Goal: Task Accomplishment & Management: Complete application form

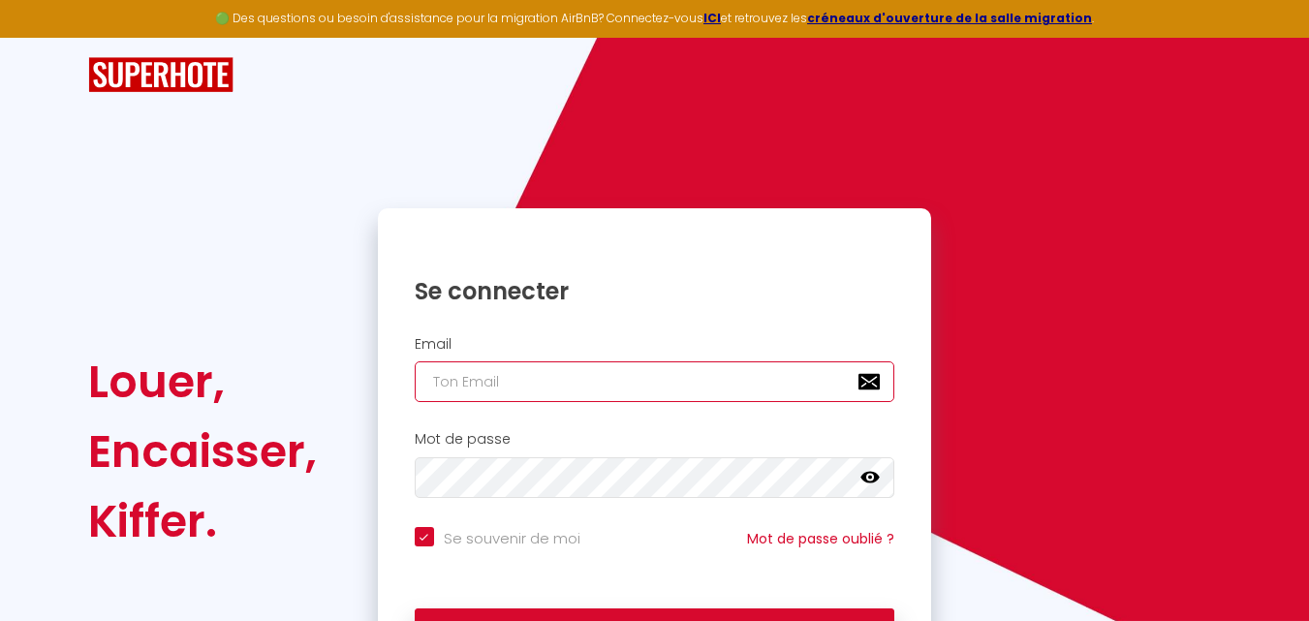
type input "[PERSON_NAME][EMAIL_ADDRESS][DOMAIN_NAME]"
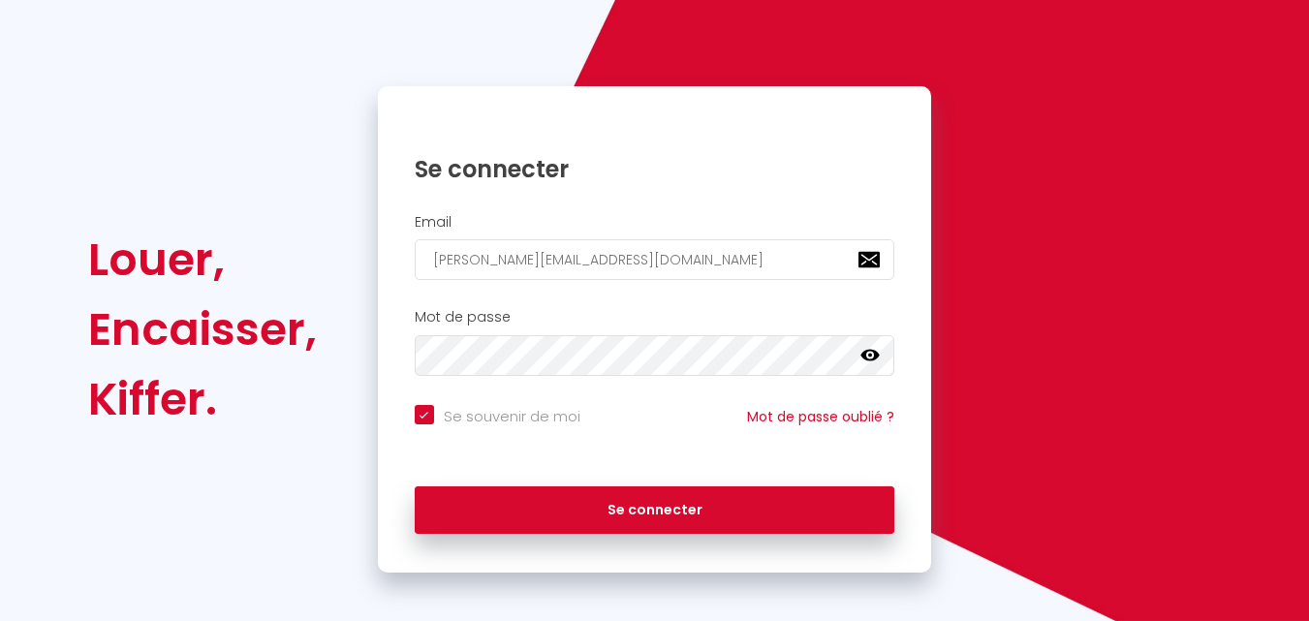
scroll to position [132, 0]
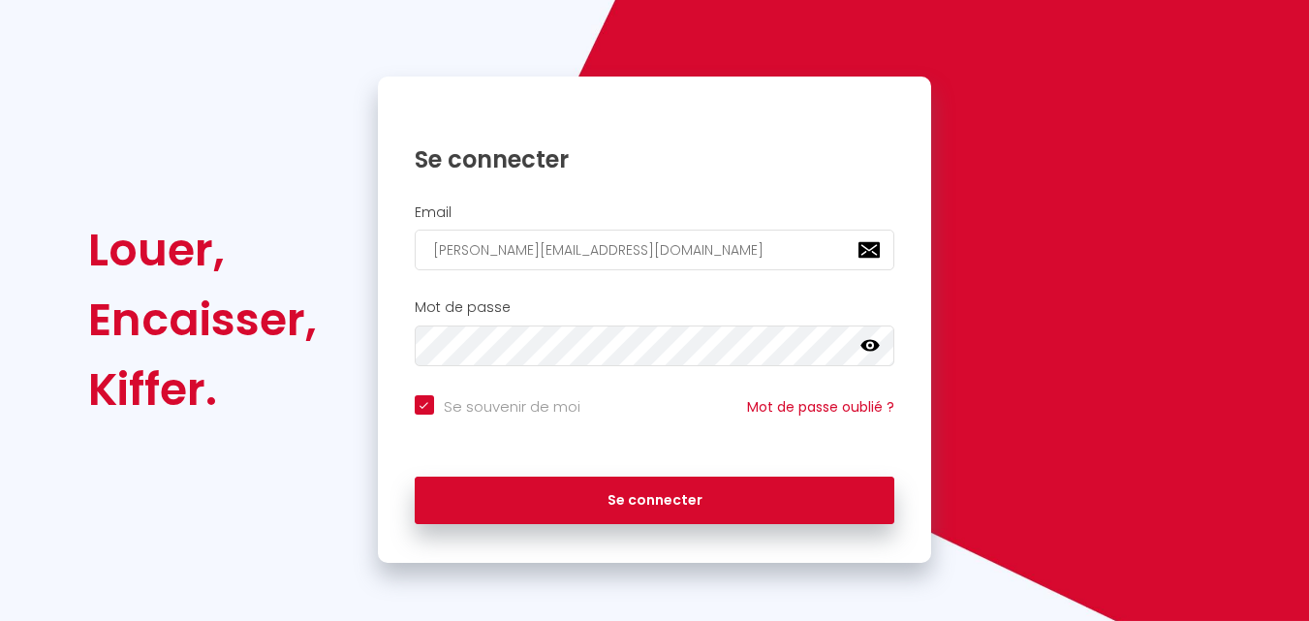
drag, startPoint x: 1321, startPoint y: 203, endPoint x: 1302, endPoint y: 313, distance: 112.2
click at [1302, 313] on html "🟢 Des questions ou besoin d'assistance pour la migration AirBnB? Connectez-vous…" at bounding box center [654, 178] width 1309 height 621
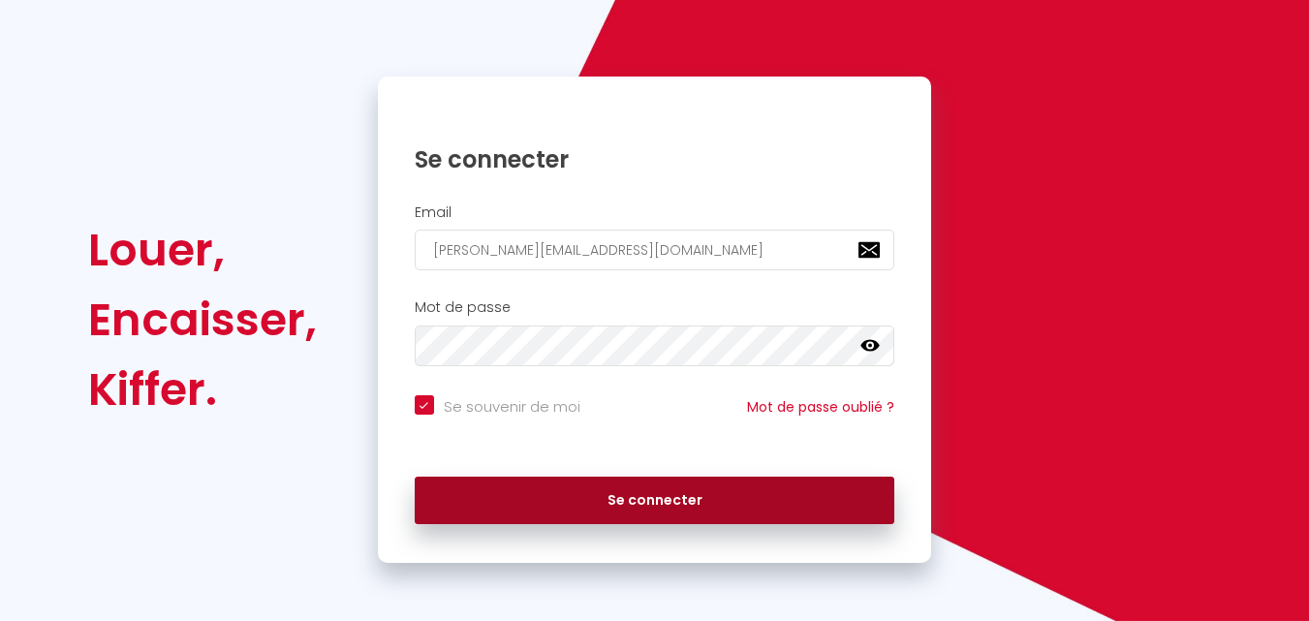
scroll to position [0, 0]
click at [655, 490] on button "Se connecter" at bounding box center [655, 501] width 481 height 48
checkbox input "true"
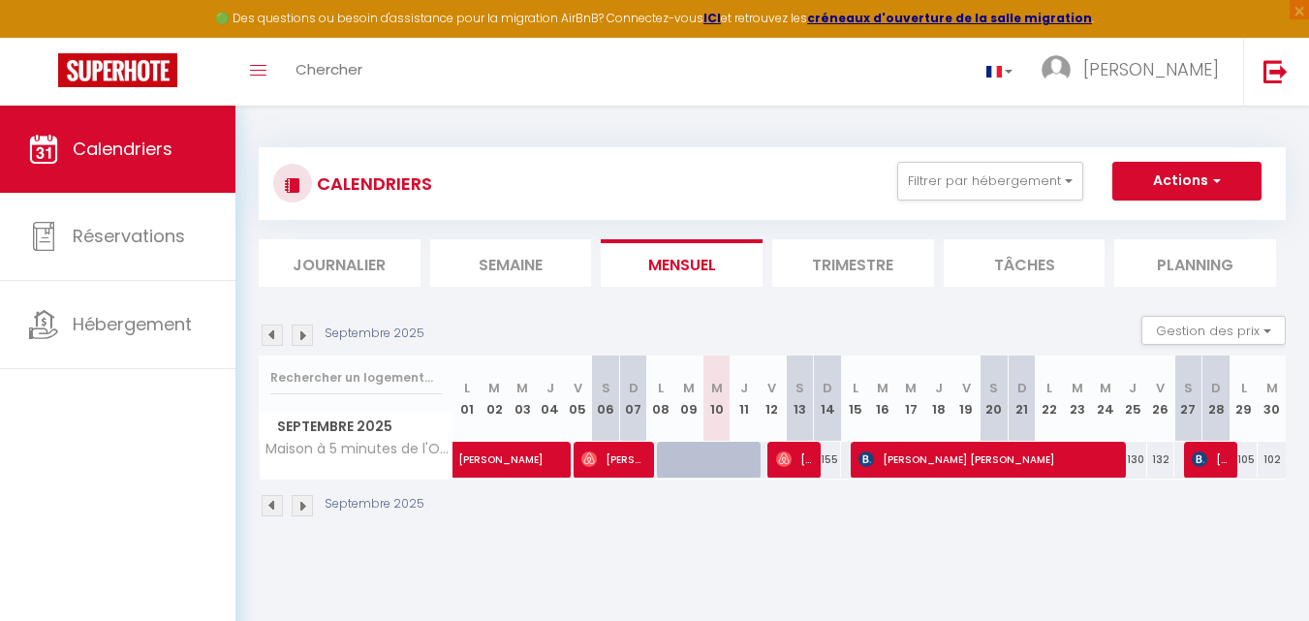
click at [305, 500] on img at bounding box center [302, 505] width 21 height 21
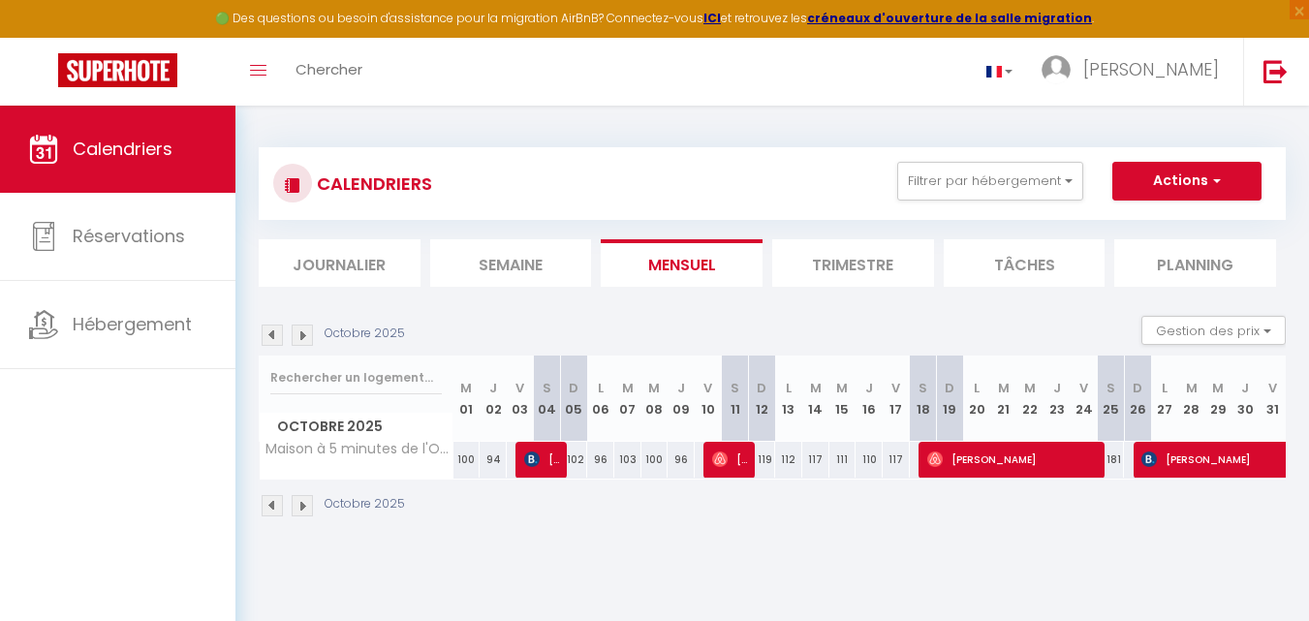
click at [305, 500] on img at bounding box center [302, 505] width 21 height 21
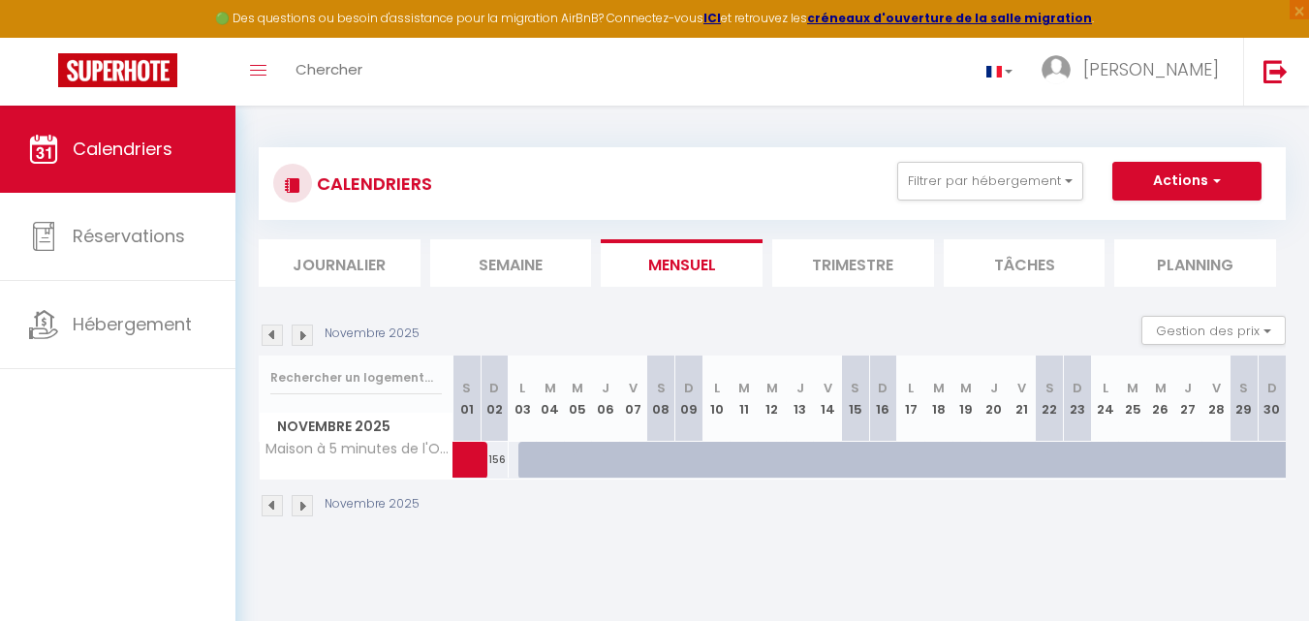
click at [305, 500] on img at bounding box center [302, 505] width 21 height 21
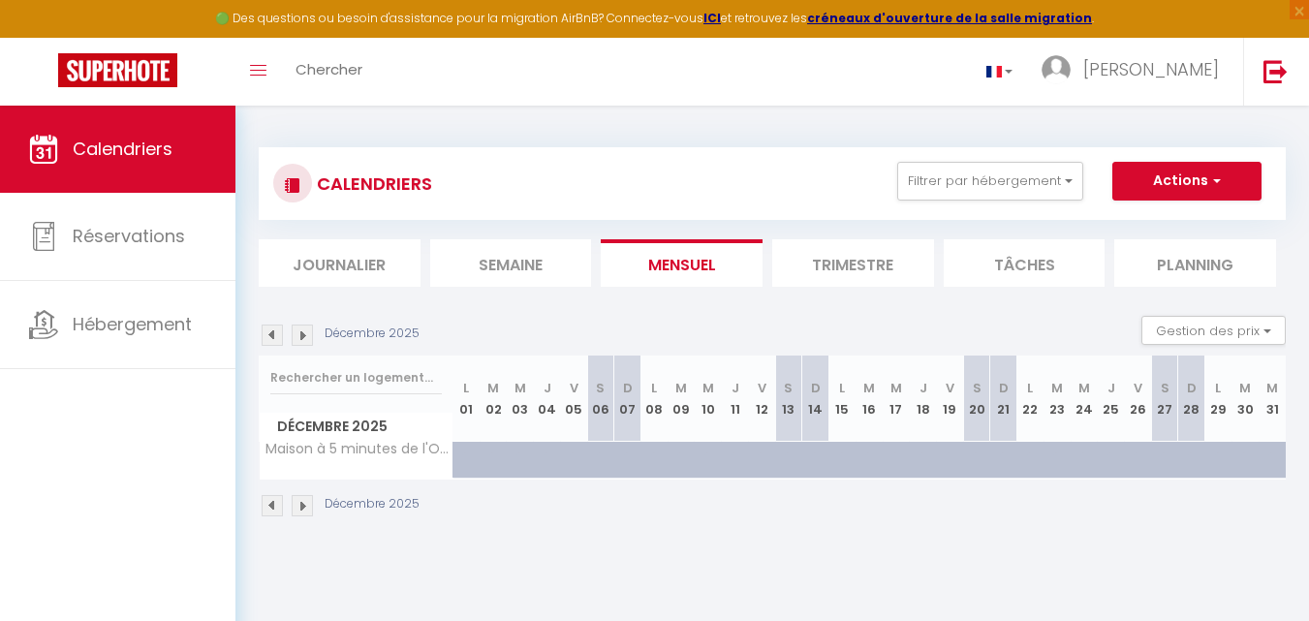
click at [838, 258] on li "Trimestre" at bounding box center [853, 262] width 162 height 47
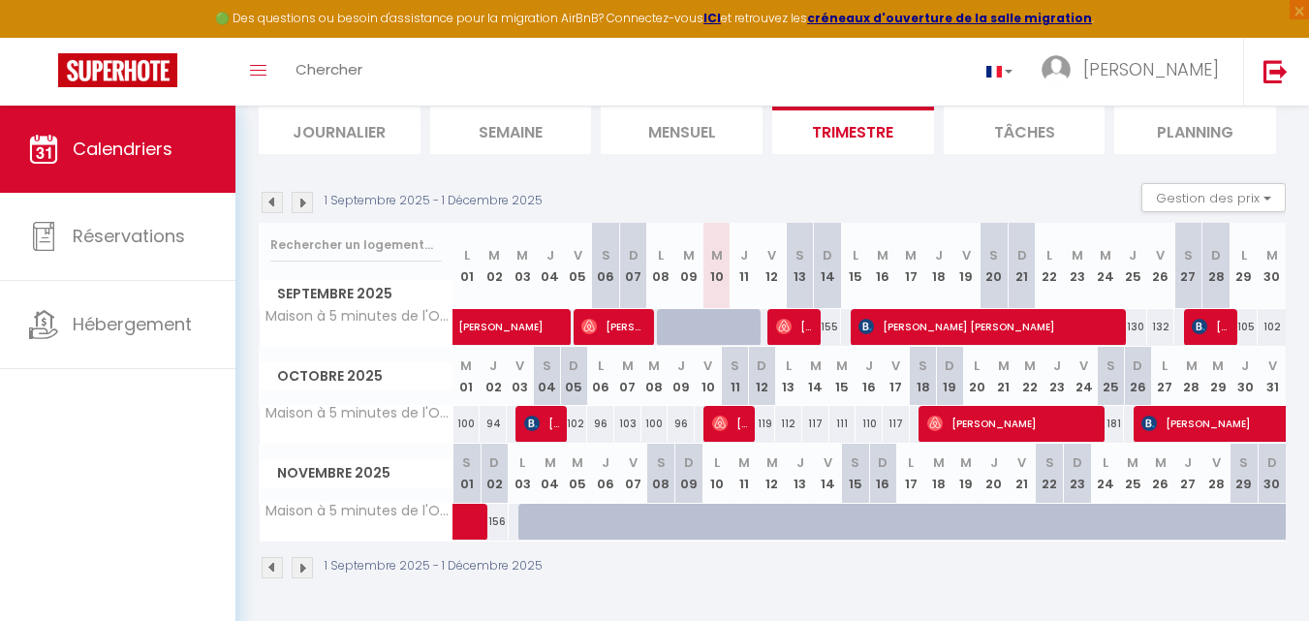
scroll to position [134, 0]
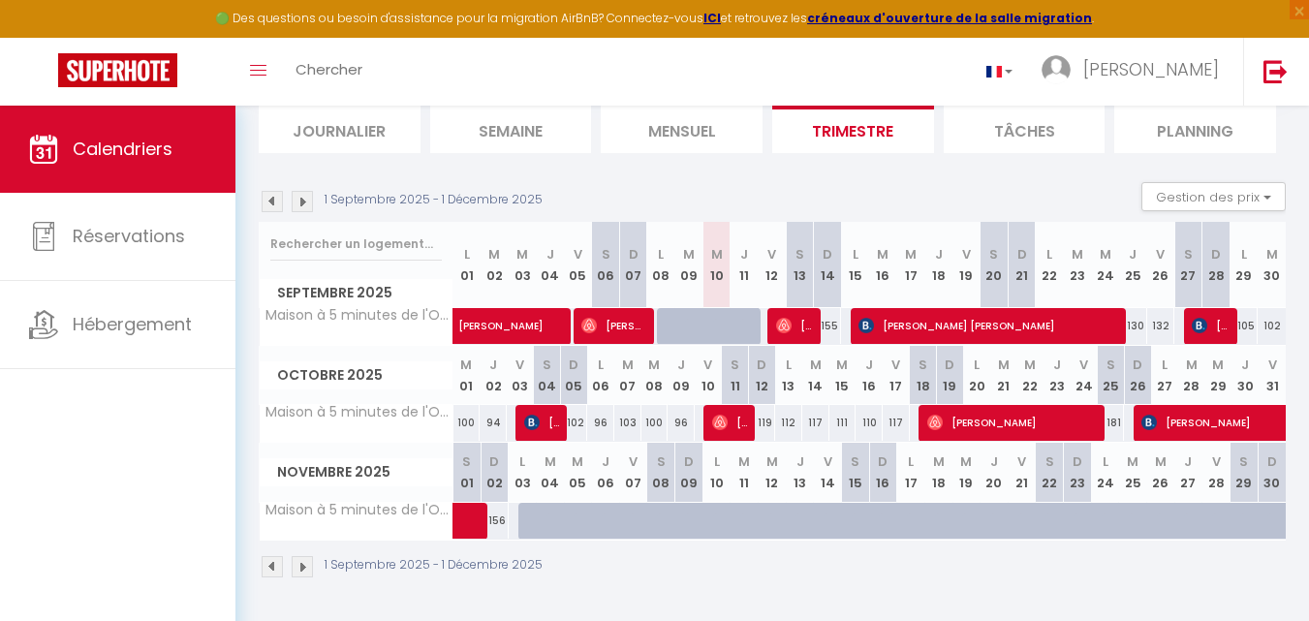
click at [304, 560] on img at bounding box center [302, 566] width 21 height 21
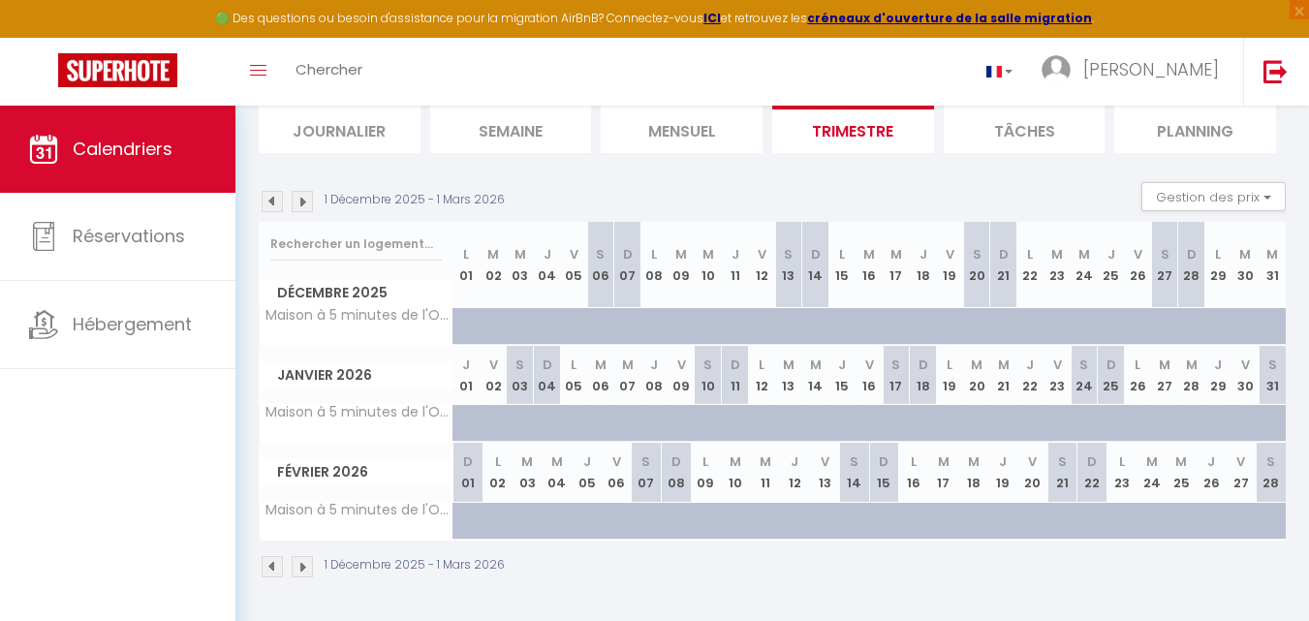
click at [304, 560] on img at bounding box center [302, 566] width 21 height 21
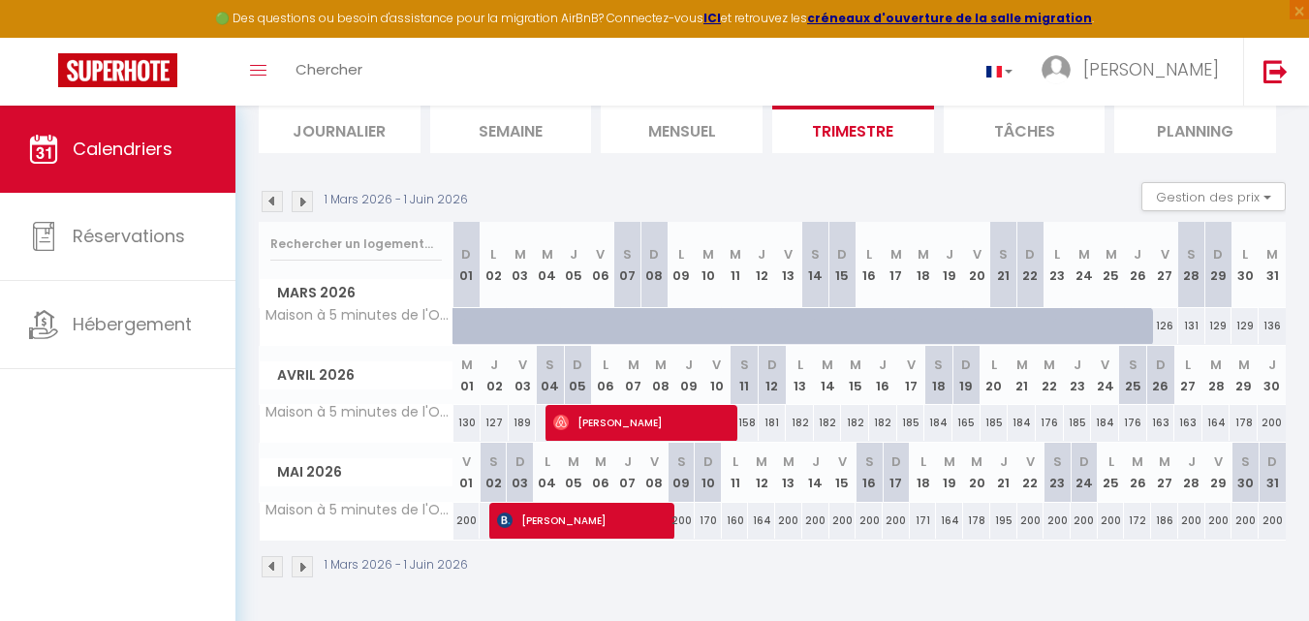
click at [304, 560] on img at bounding box center [302, 566] width 21 height 21
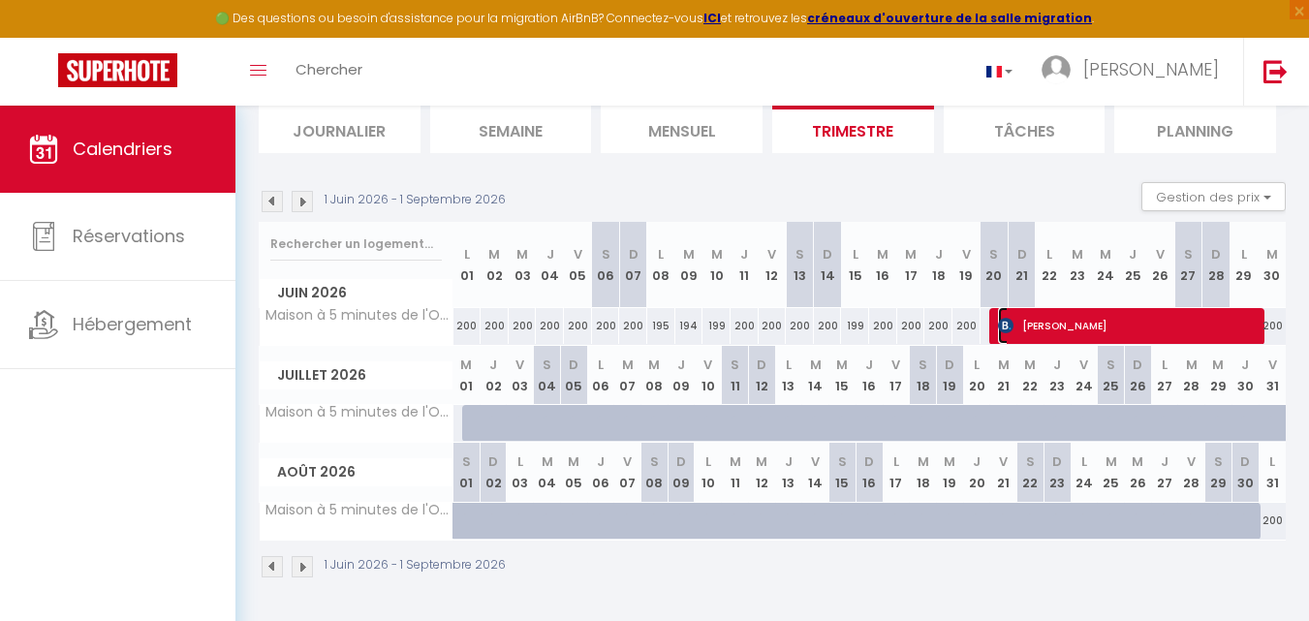
click at [1141, 321] on span "[PERSON_NAME]" at bounding box center [1129, 325] width 263 height 37
select select "OK"
select select "KO"
select select "0"
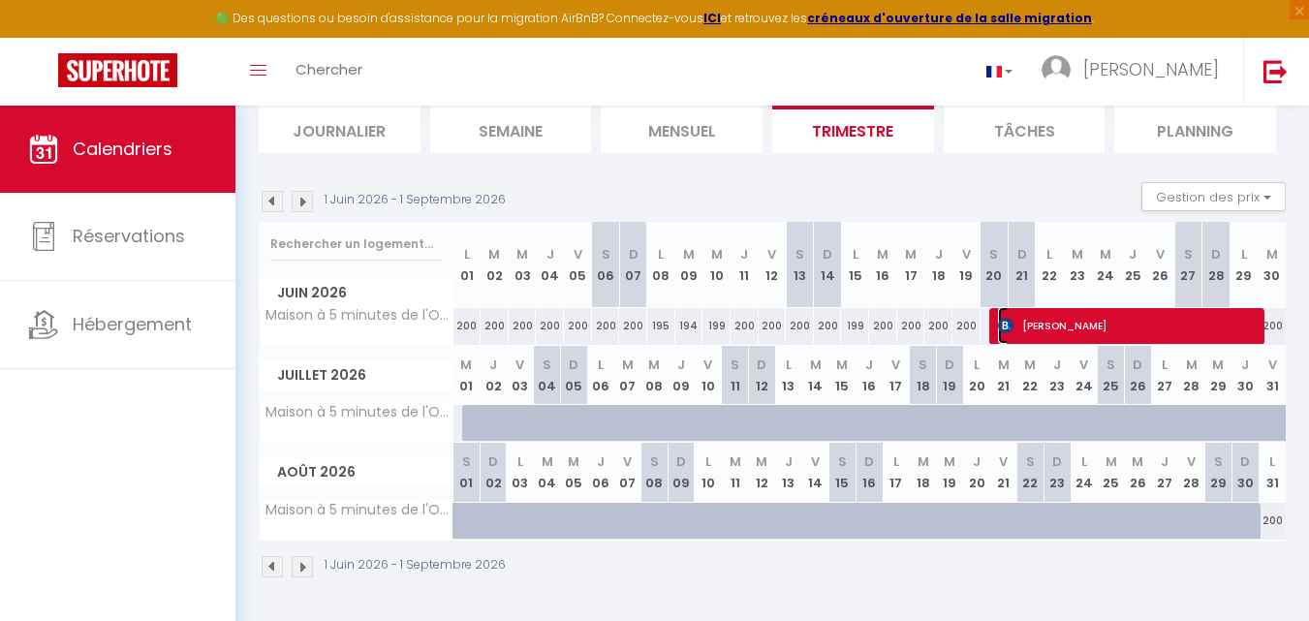
select select "1"
select select
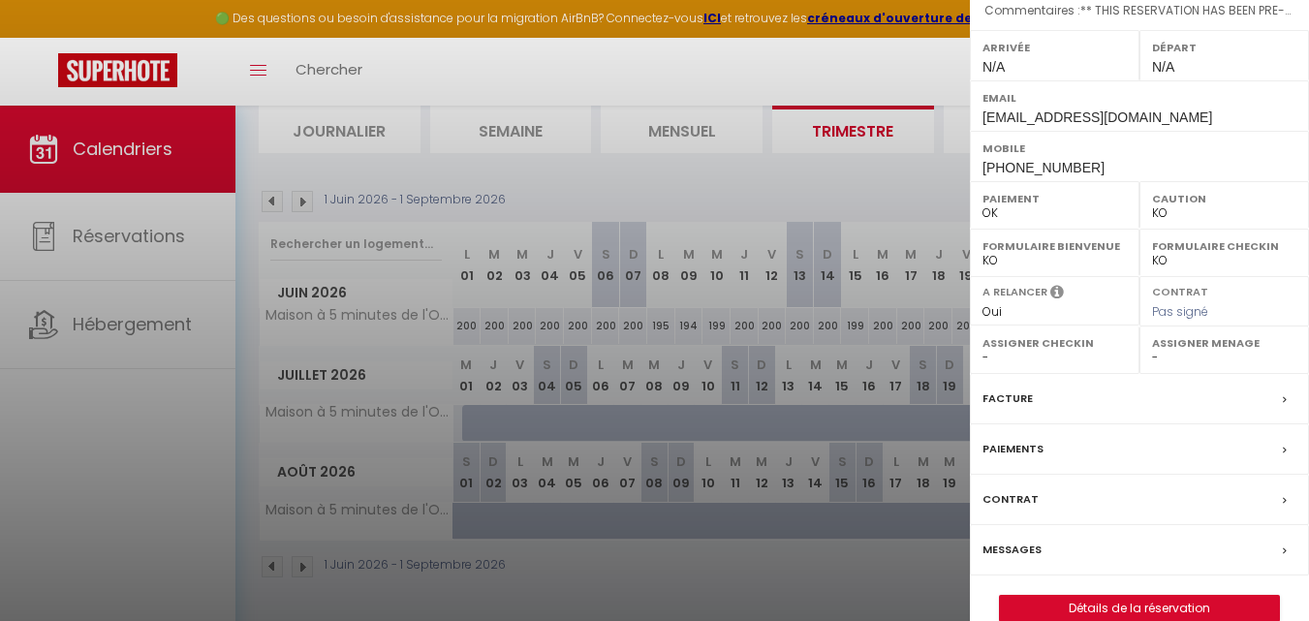
scroll to position [282, 0]
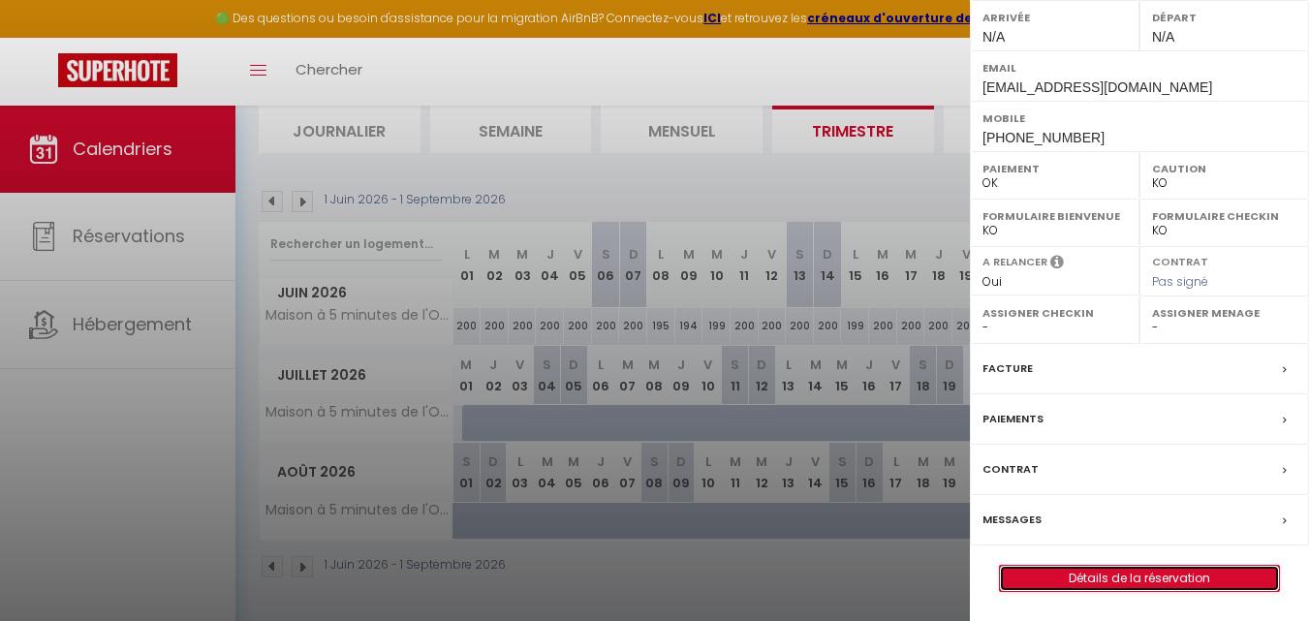
click at [1201, 572] on link "Détails de la réservation" at bounding box center [1139, 578] width 279 height 25
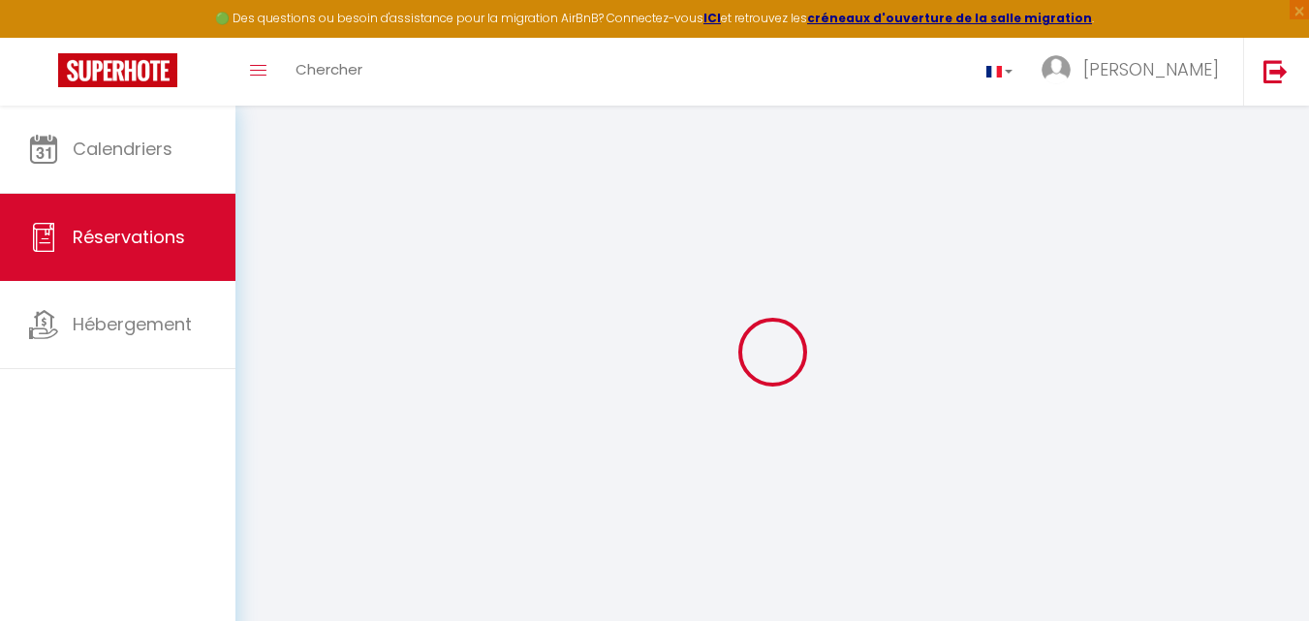
type input "[PERSON_NAME]"
type input "[EMAIL_ADDRESS][DOMAIN_NAME]"
type input "[PHONE_NUMBER]"
select select "GB"
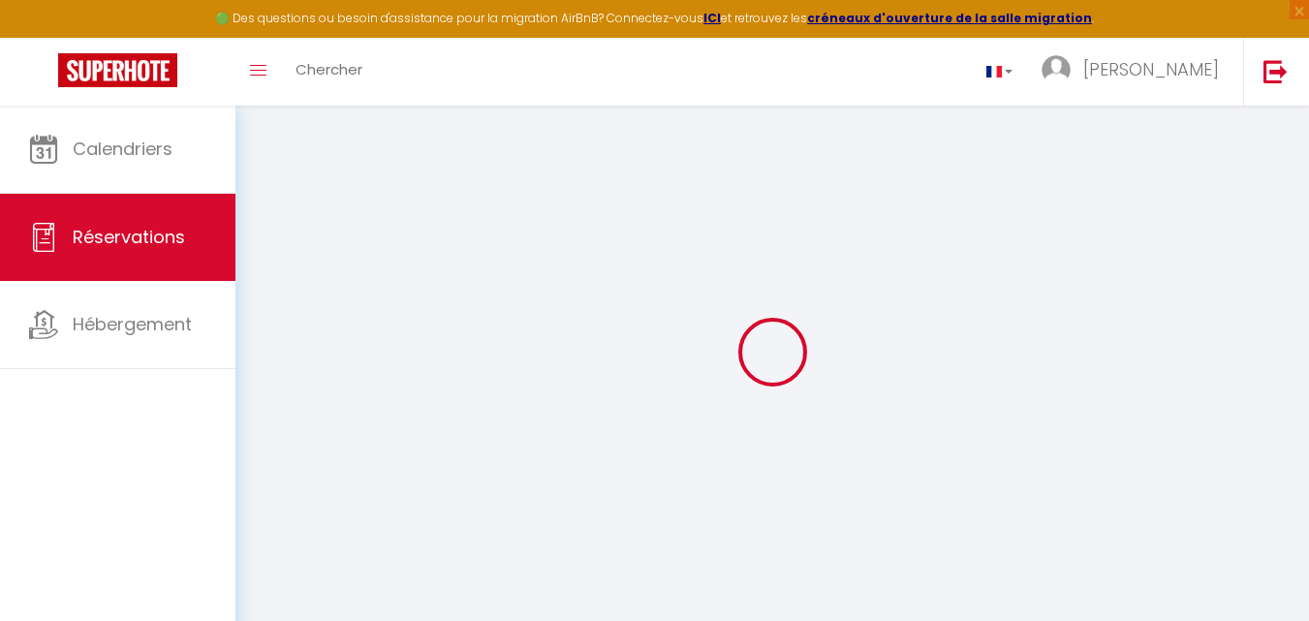
type input "361.67"
type input "35.02"
select select "62716"
select select "1"
select select
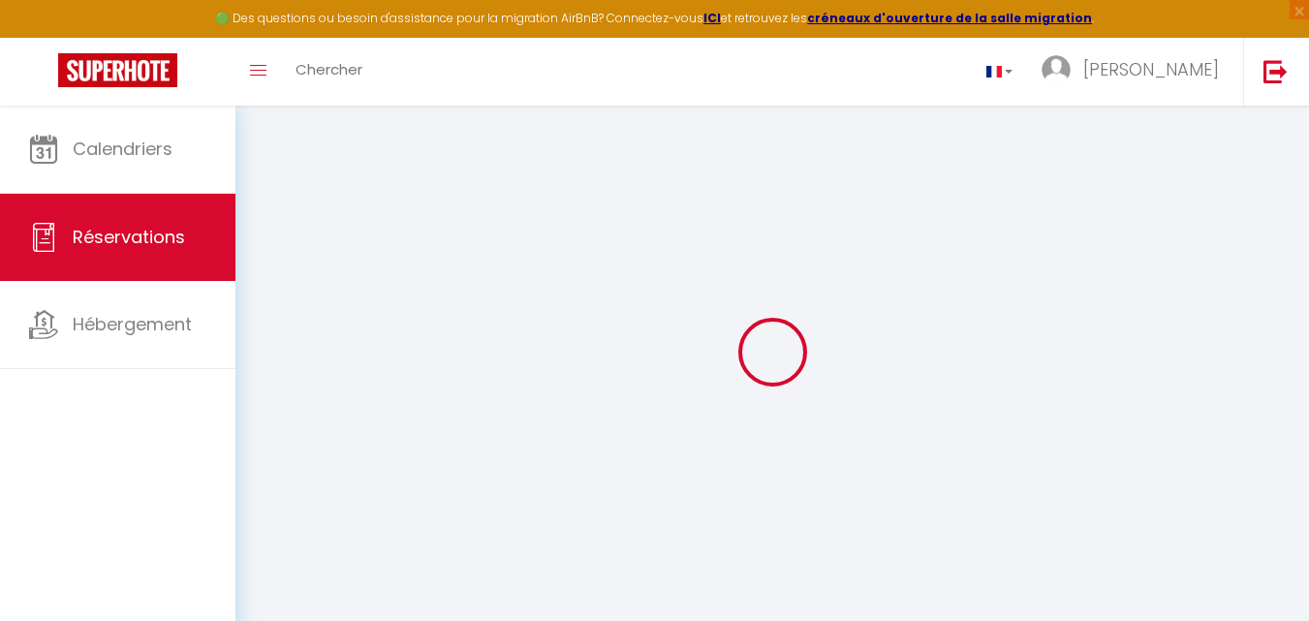
select select
type input "2"
select select "12"
select select
type input "2321.1"
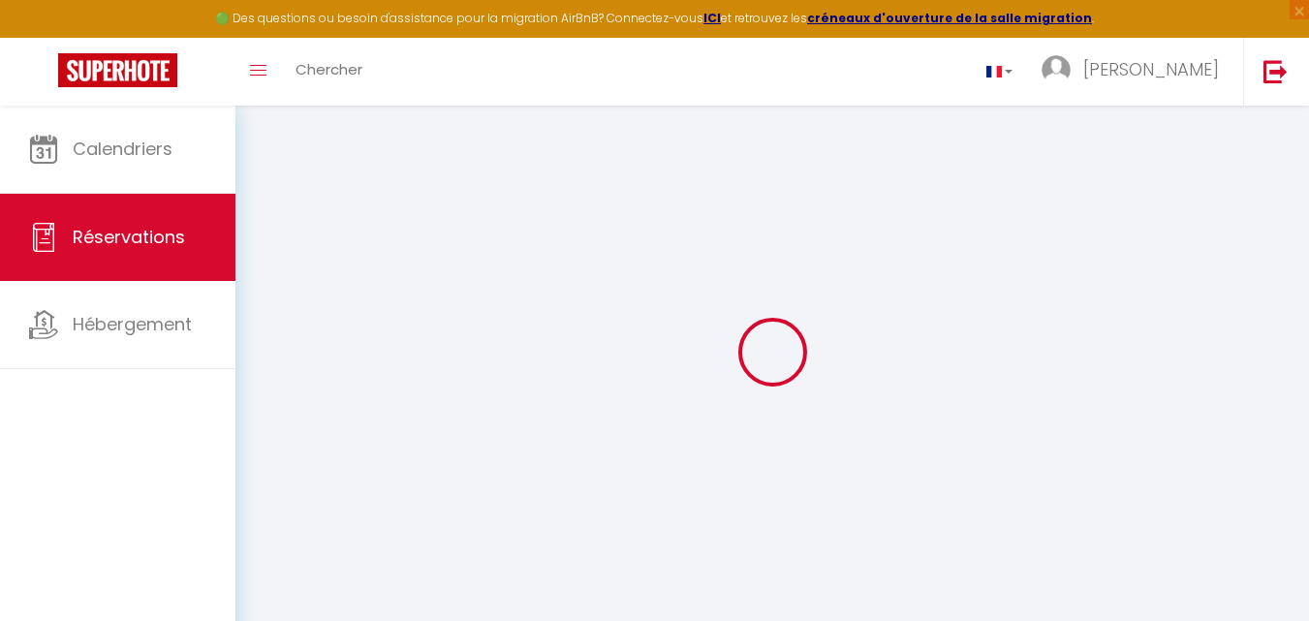
checkbox input "false"
select select "2"
type input "0"
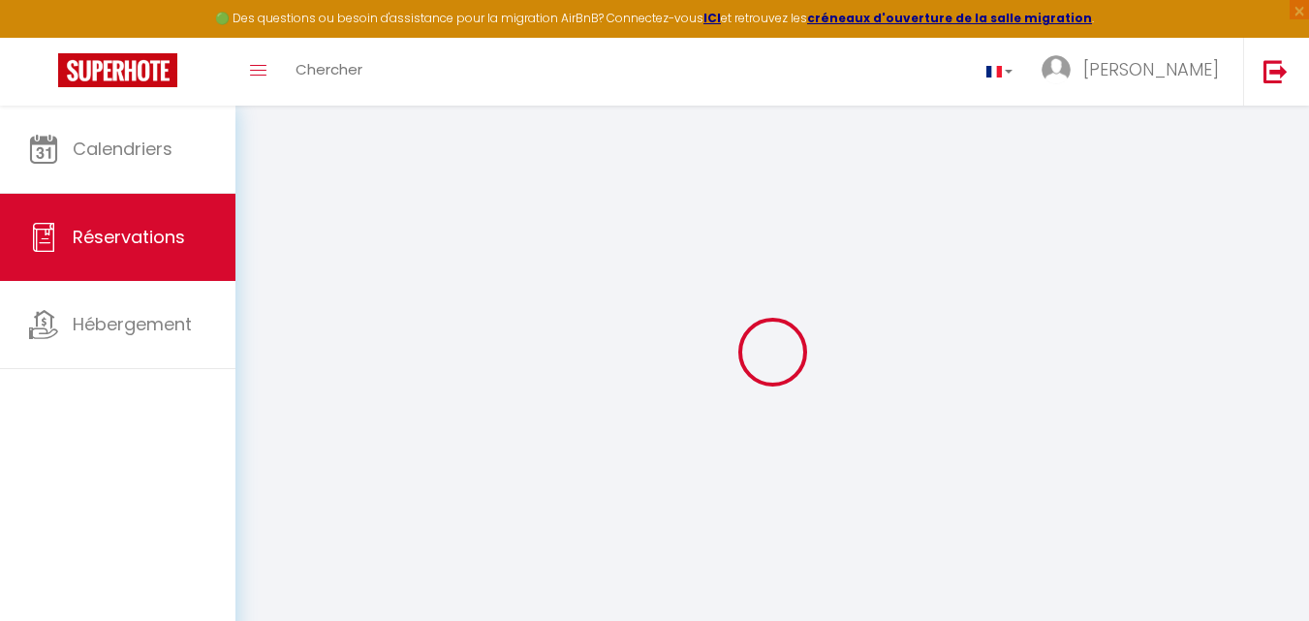
select select
select select "14"
checkbox input "false"
select select
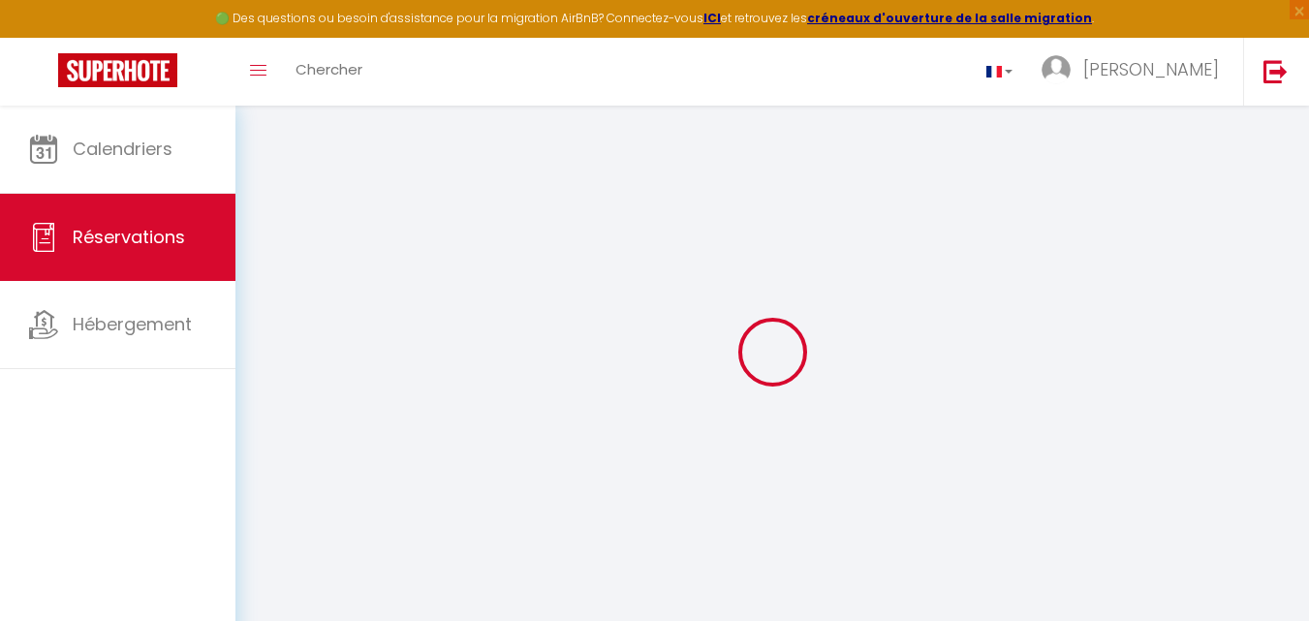
select select
checkbox input "false"
select select
checkbox input "false"
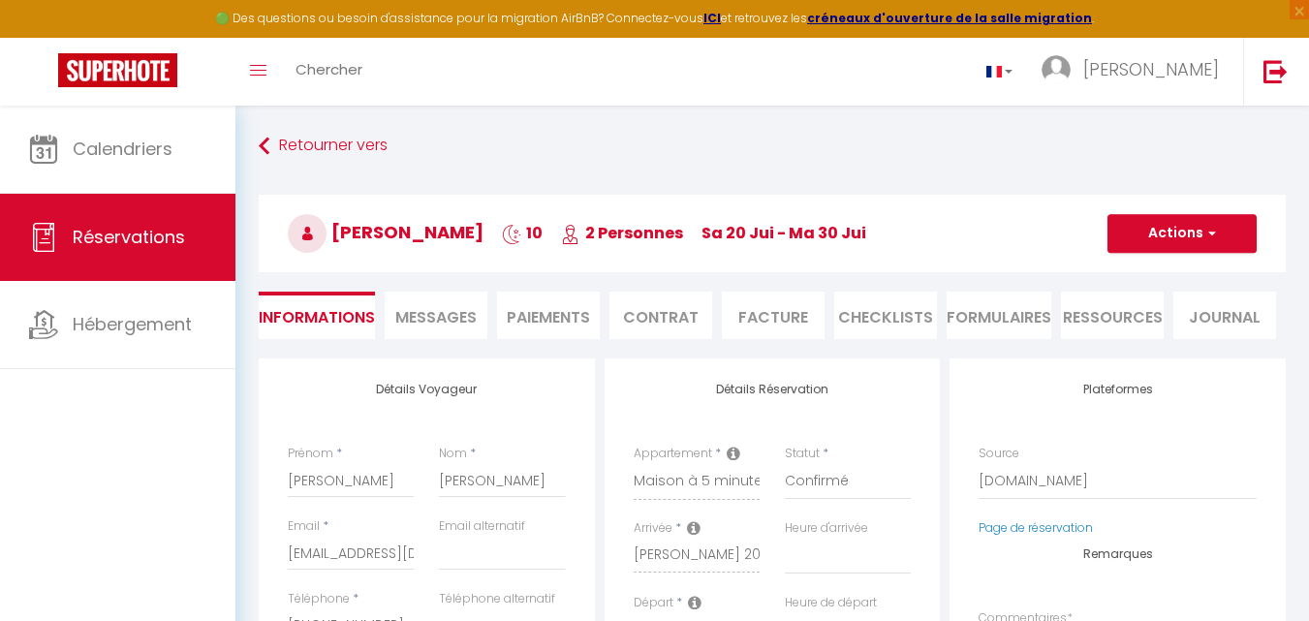
select select
checkbox input "false"
type textarea "** THIS RESERVATION HAS BEEN PRE-PAID ** BOOKING NOTE : Payment charge is EUR 3…"
type input "90"
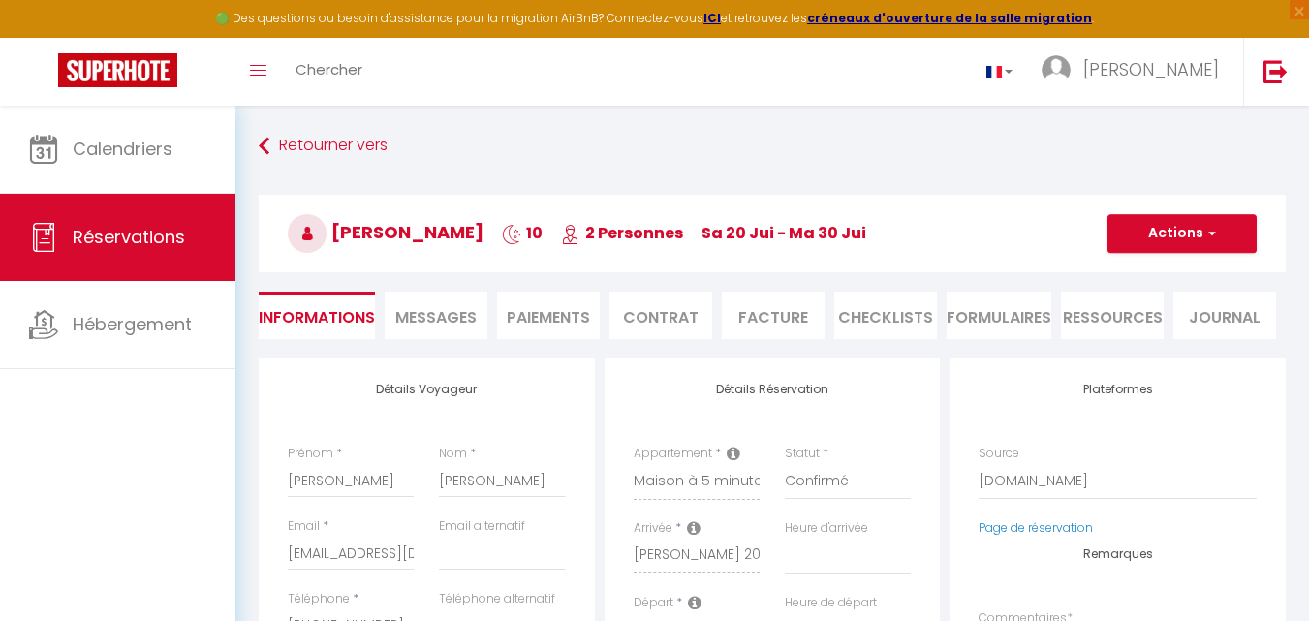
type input "90.2"
select select
checkbox input "false"
select select
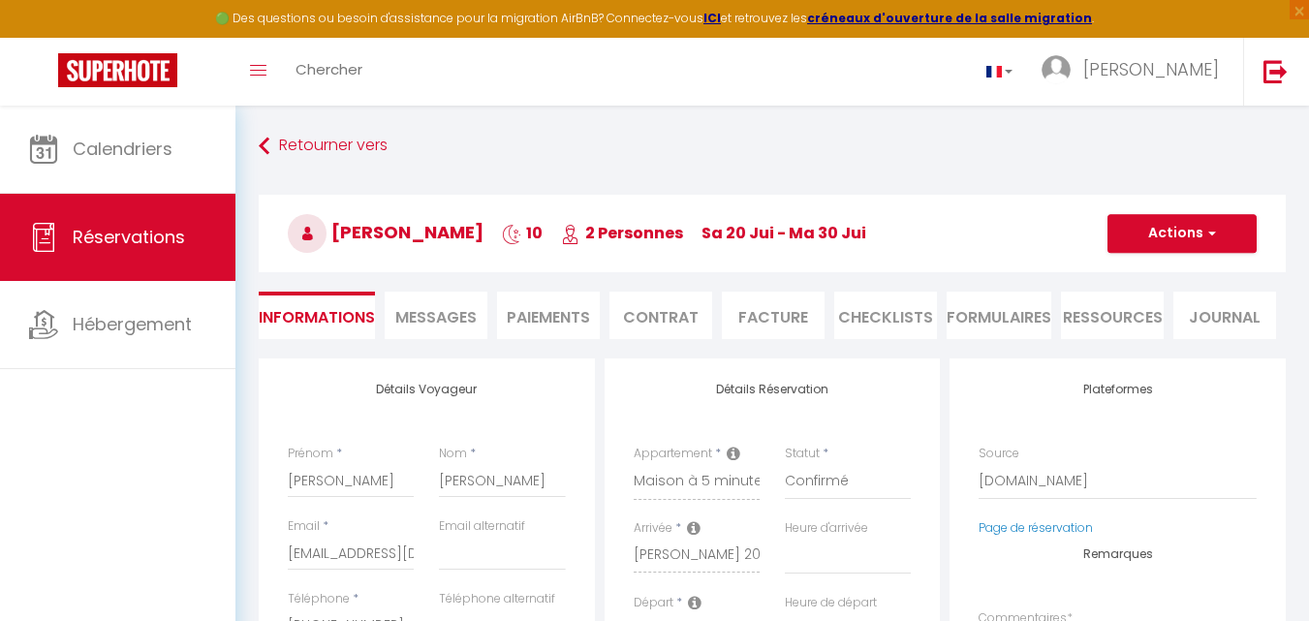
select select
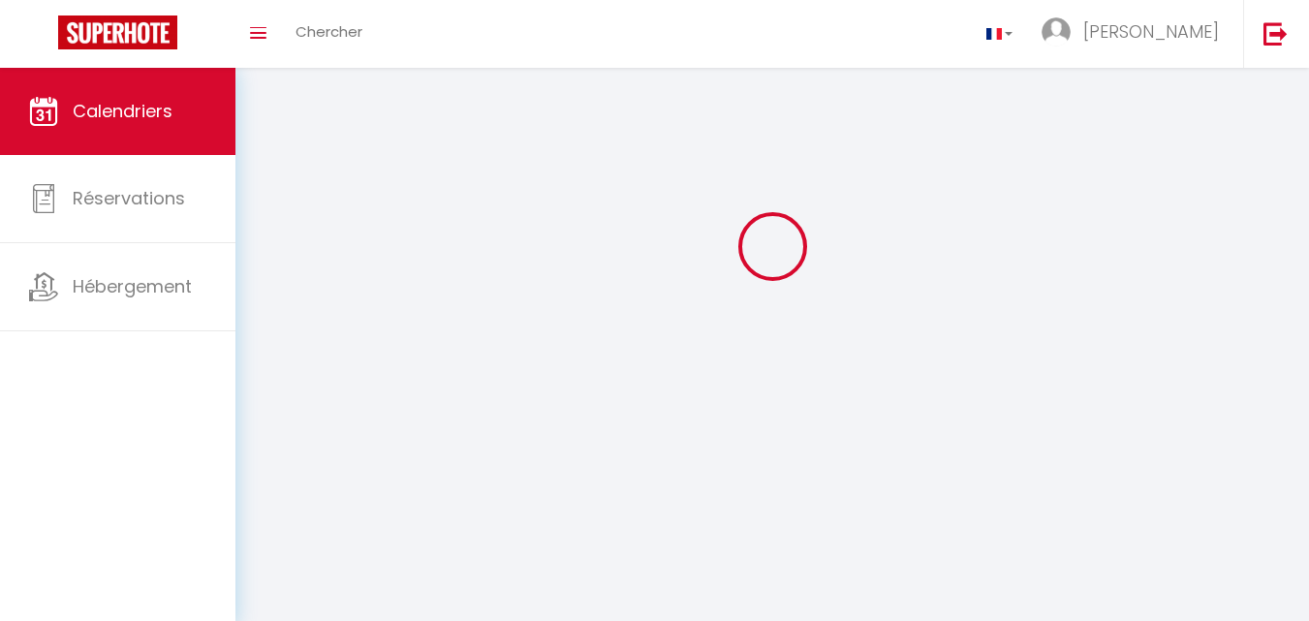
scroll to position [106, 0]
